Goal: Use online tool/utility: Utilize a website feature to perform a specific function

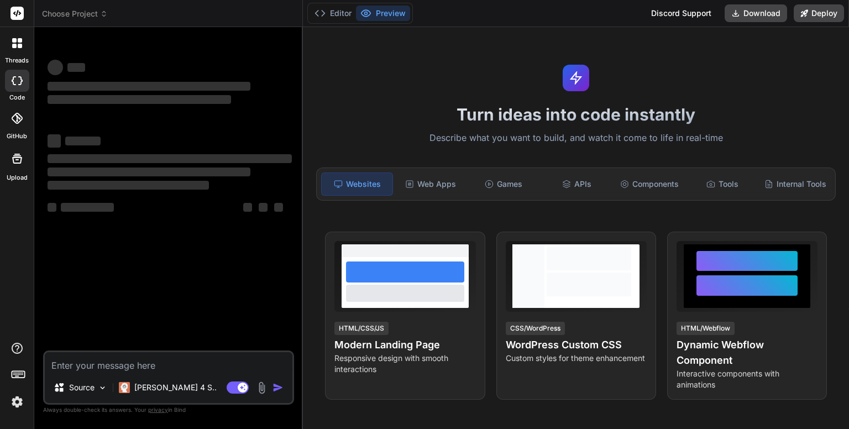
click at [407, 70] on div "Turn ideas into code instantly Describe what you want to build, and watch it co…" at bounding box center [576, 228] width 546 height 402
click at [152, 65] on div "‌ ‌" at bounding box center [170, 66] width 244 height 17
type textarea "x"
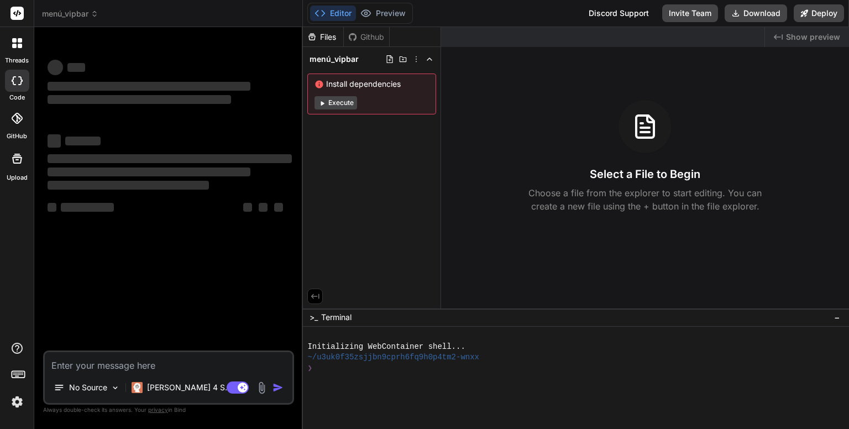
type textarea "x"
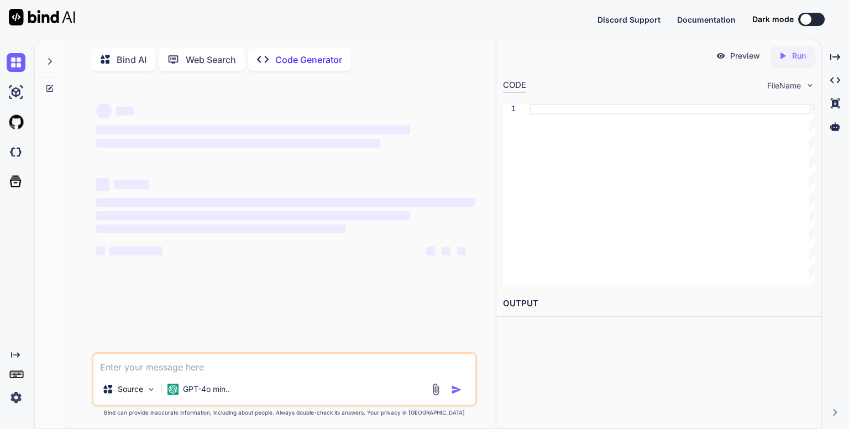
type textarea "x"
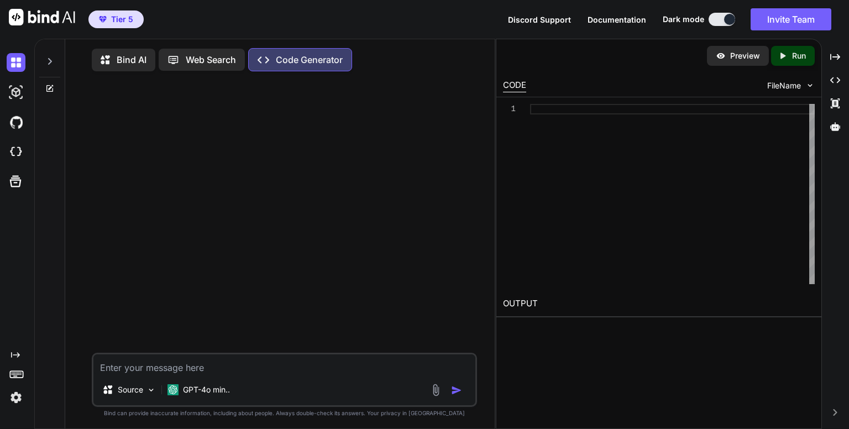
click at [484, 186] on div "Source GPT-4o min.. Created with Bind Always check its answers. Privacy in Bind…" at bounding box center [284, 255] width 421 height 351
click at [16, 124] on img at bounding box center [16, 122] width 19 height 19
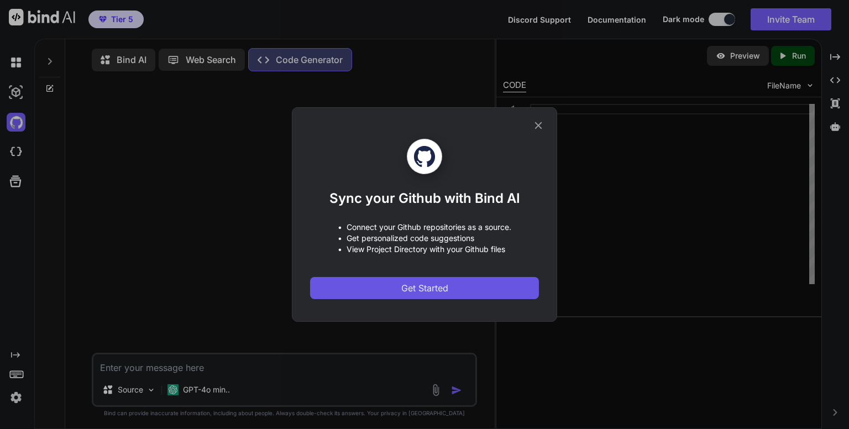
click at [420, 286] on span "Get Started" at bounding box center [425, 287] width 47 height 13
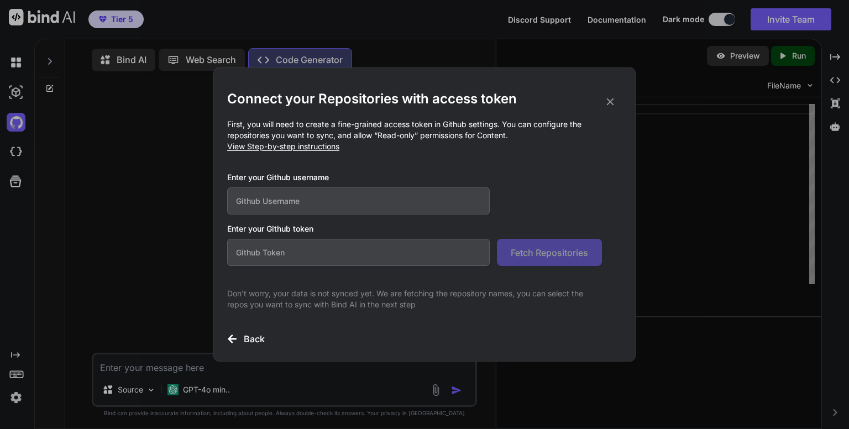
click at [323, 197] on input "text" at bounding box center [358, 200] width 263 height 27
type input "dannykissme"
click at [312, 244] on input "text" at bounding box center [358, 252] width 263 height 27
paste input "github_pat_11ADKEOIQ0vbdt0jIYoaTa_8SPTPCo9LzAAxWBFlJdm9lBL7ATWs67lkoLfa9esFHmLJ…"
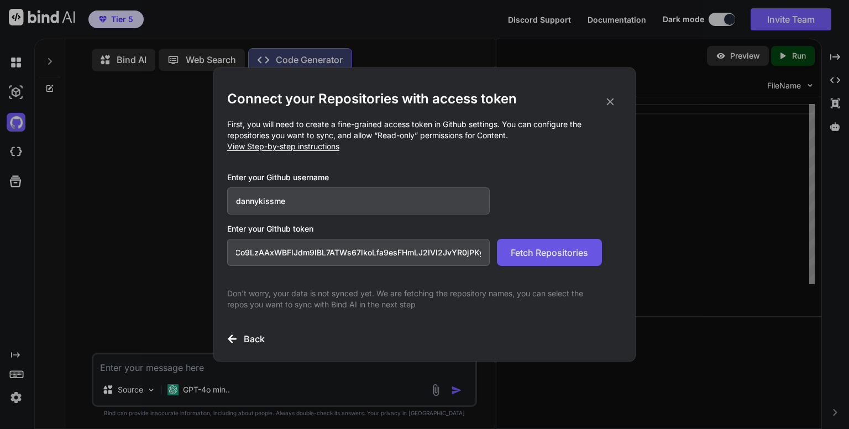
type input "github_pat_11ADKEOIQ0vbdt0jIYoaTa_8SPTPCo9LzAAxWBFlJdm9lBL7ATWs67lkoLfa9esFHmLJ…"
click at [533, 253] on span "Fetch Repositories" at bounding box center [549, 252] width 77 height 13
click at [289, 203] on input "dannykissme" at bounding box center [358, 200] width 263 height 27
click at [295, 206] on input "dannykissme" at bounding box center [358, 200] width 263 height 27
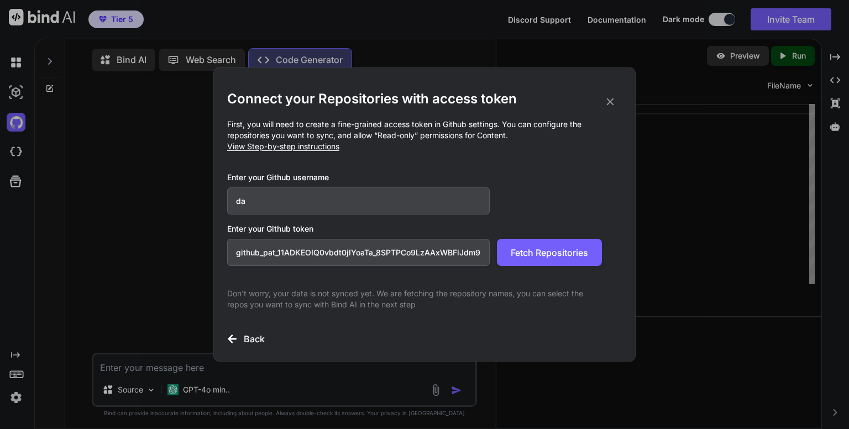
type input "d"
type input "autodeals"
click at [523, 251] on span "Fetch Repositories" at bounding box center [549, 252] width 77 height 13
click at [285, 206] on input "autodeals" at bounding box center [358, 200] width 263 height 27
drag, startPoint x: 289, startPoint y: 202, endPoint x: 176, endPoint y: 198, distance: 112.3
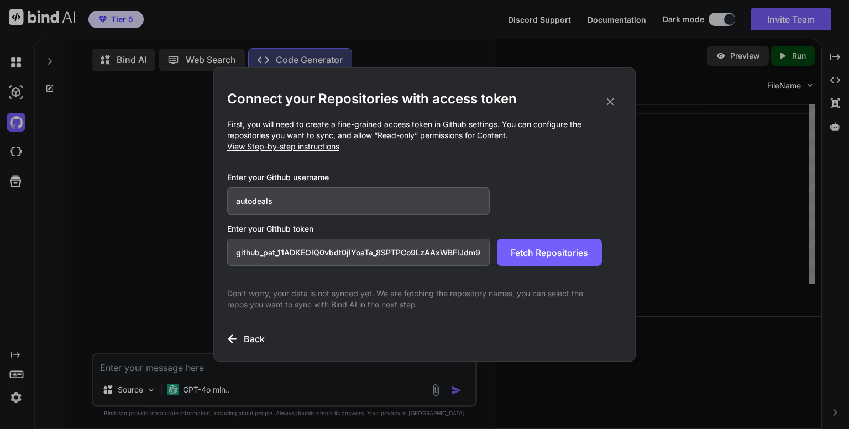
click at [176, 198] on div "Connect your Repositories with access token First, you will need to create a fi…" at bounding box center [424, 214] width 849 height 429
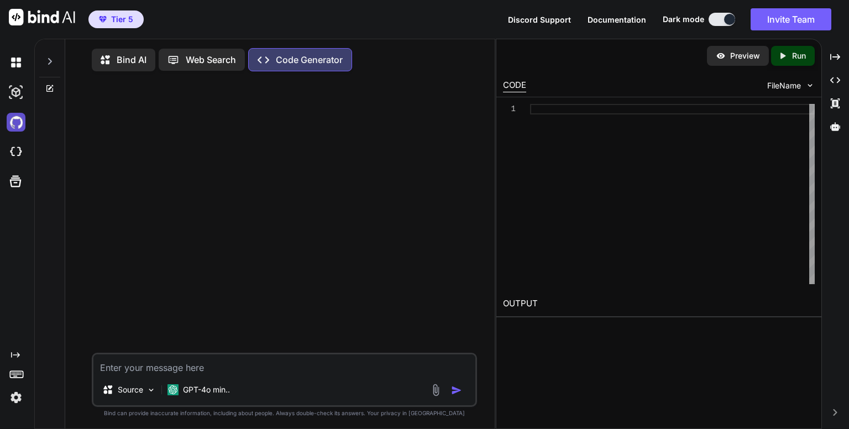
click at [22, 120] on img at bounding box center [16, 122] width 19 height 19
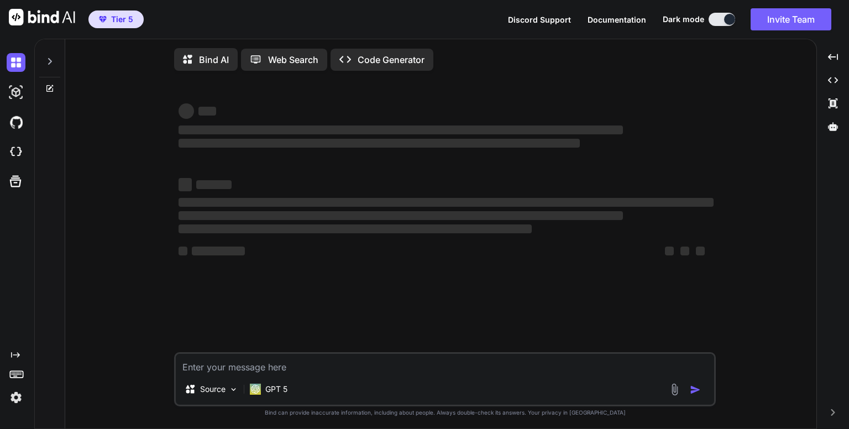
type textarea "x"
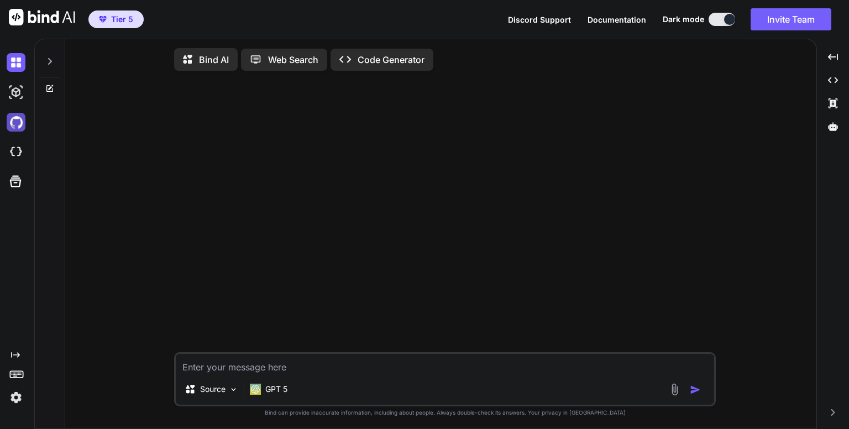
click at [19, 123] on img at bounding box center [16, 122] width 19 height 19
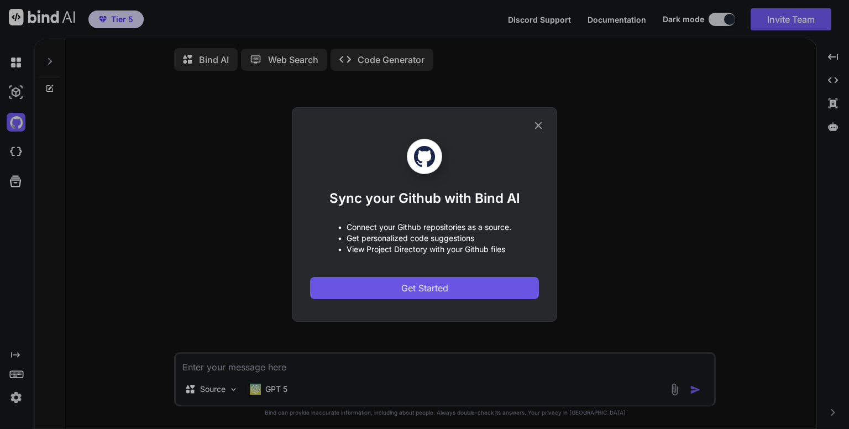
click at [419, 286] on span "Get Started" at bounding box center [425, 287] width 47 height 13
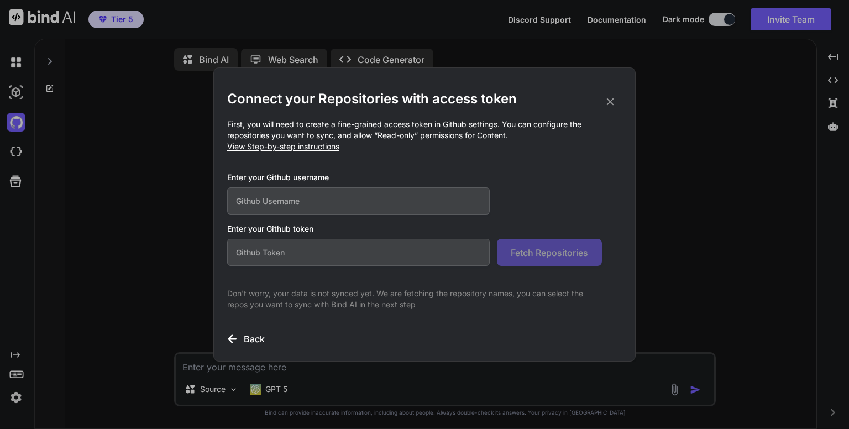
click at [359, 202] on input "text" at bounding box center [358, 200] width 263 height 27
type input "d"
type input "dannykissme"
click at [336, 248] on input "text" at bounding box center [358, 252] width 263 height 27
click at [310, 259] on input "text" at bounding box center [358, 252] width 263 height 27
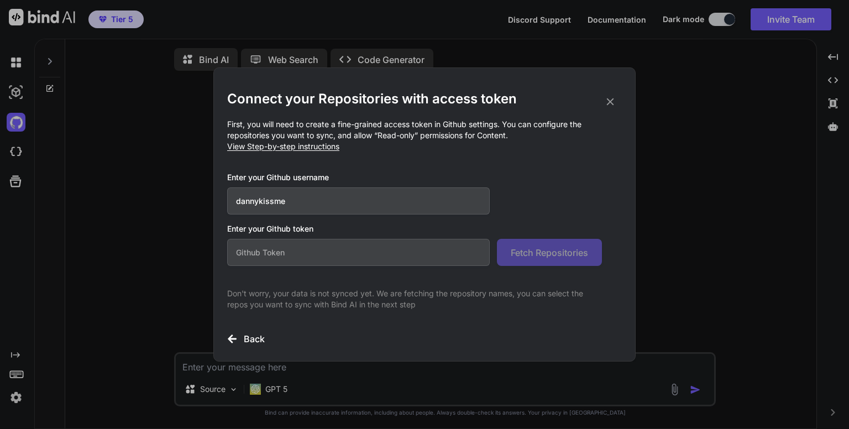
paste input "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"
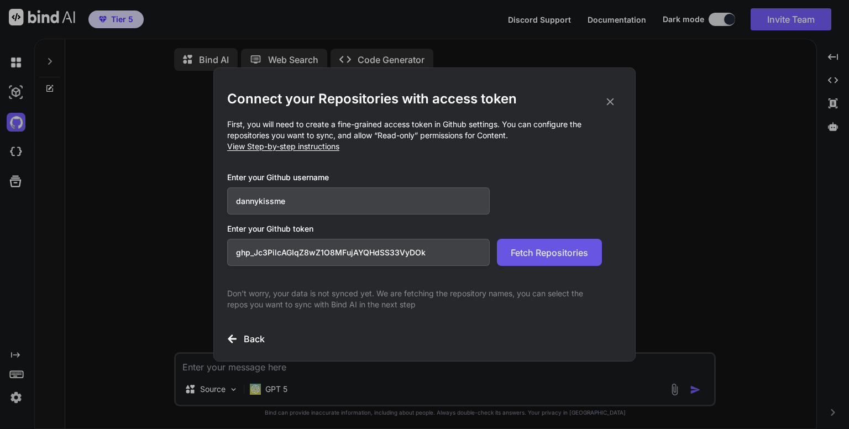
type input "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"
click at [534, 255] on span "Fetch Repositories" at bounding box center [549, 252] width 77 height 13
